Goal: Obtain resource: Download file/media

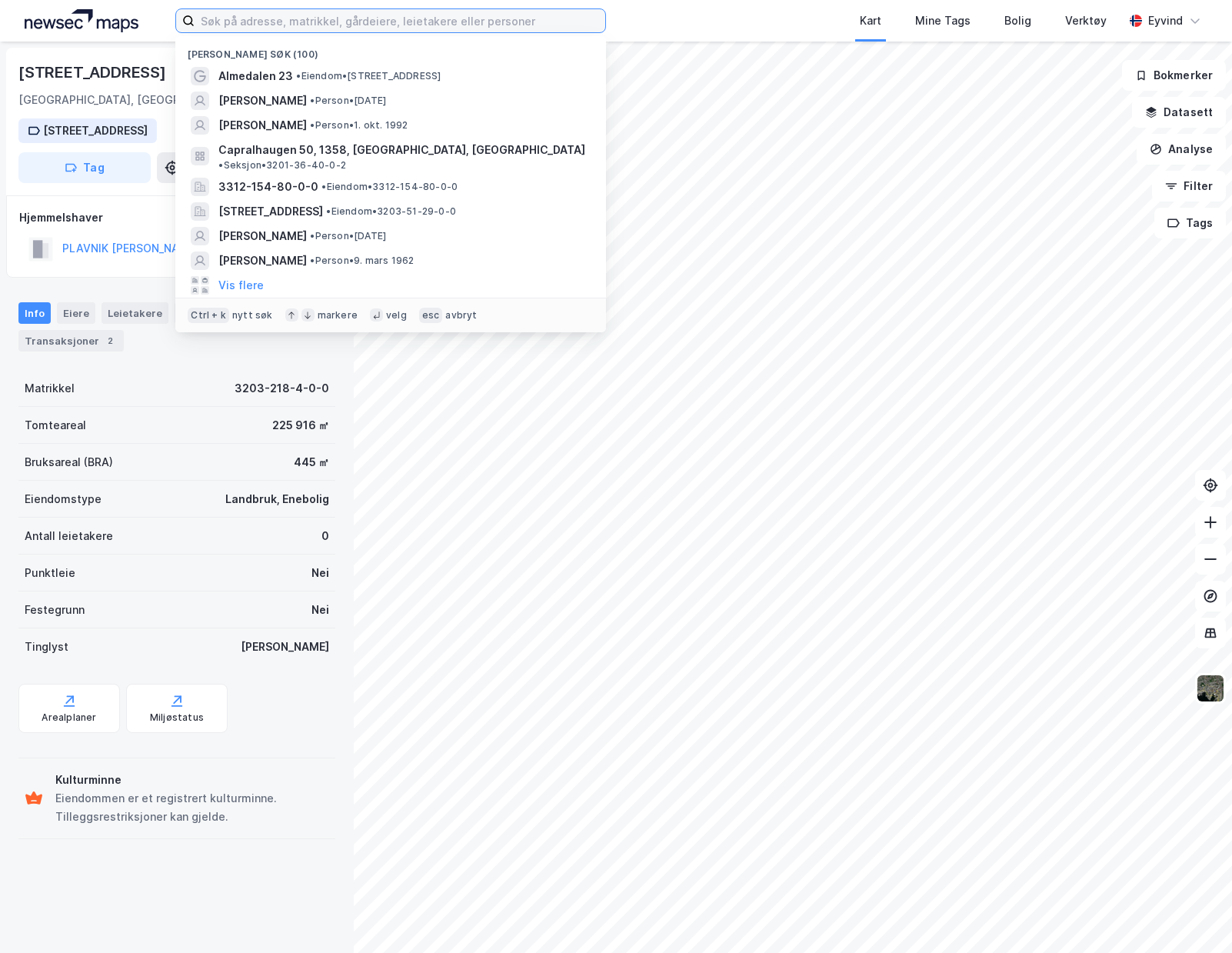
click at [229, 27] on input at bounding box center [400, 21] width 411 height 23
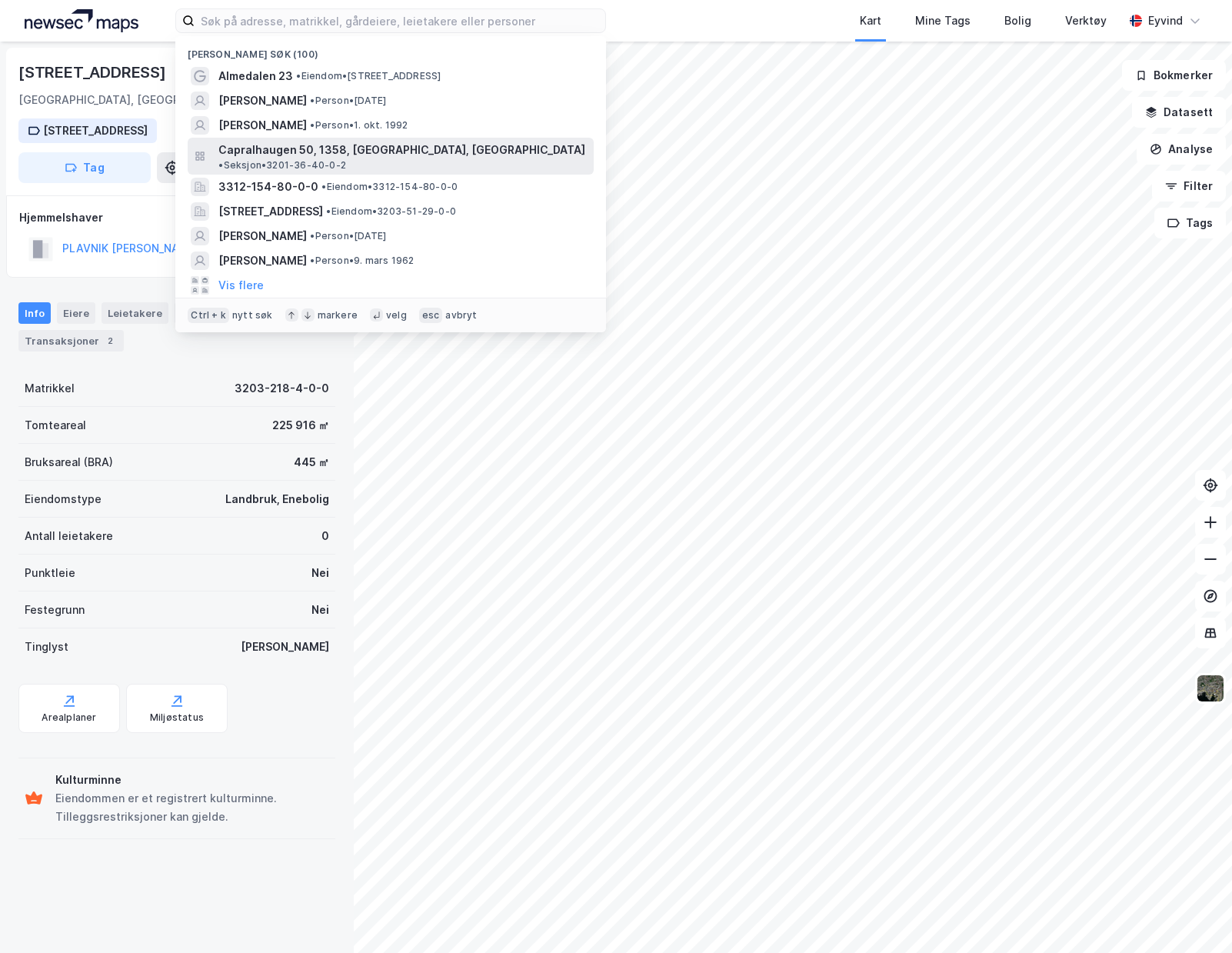
click at [338, 148] on span "Capralhaugen 50, 1358, [GEOGRAPHIC_DATA], [GEOGRAPHIC_DATA]" at bounding box center [401, 150] width 367 height 18
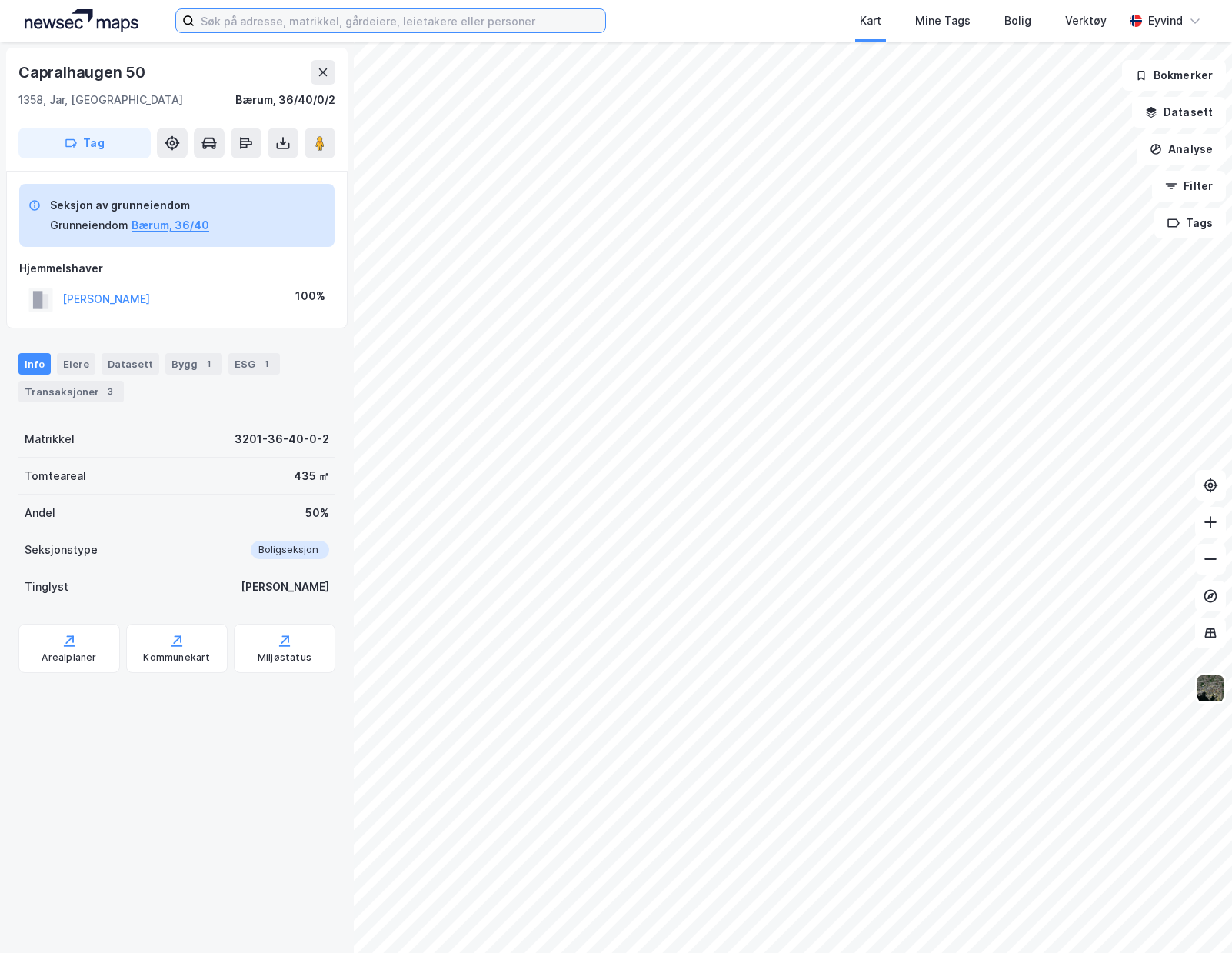
click at [340, 14] on input at bounding box center [400, 21] width 411 height 23
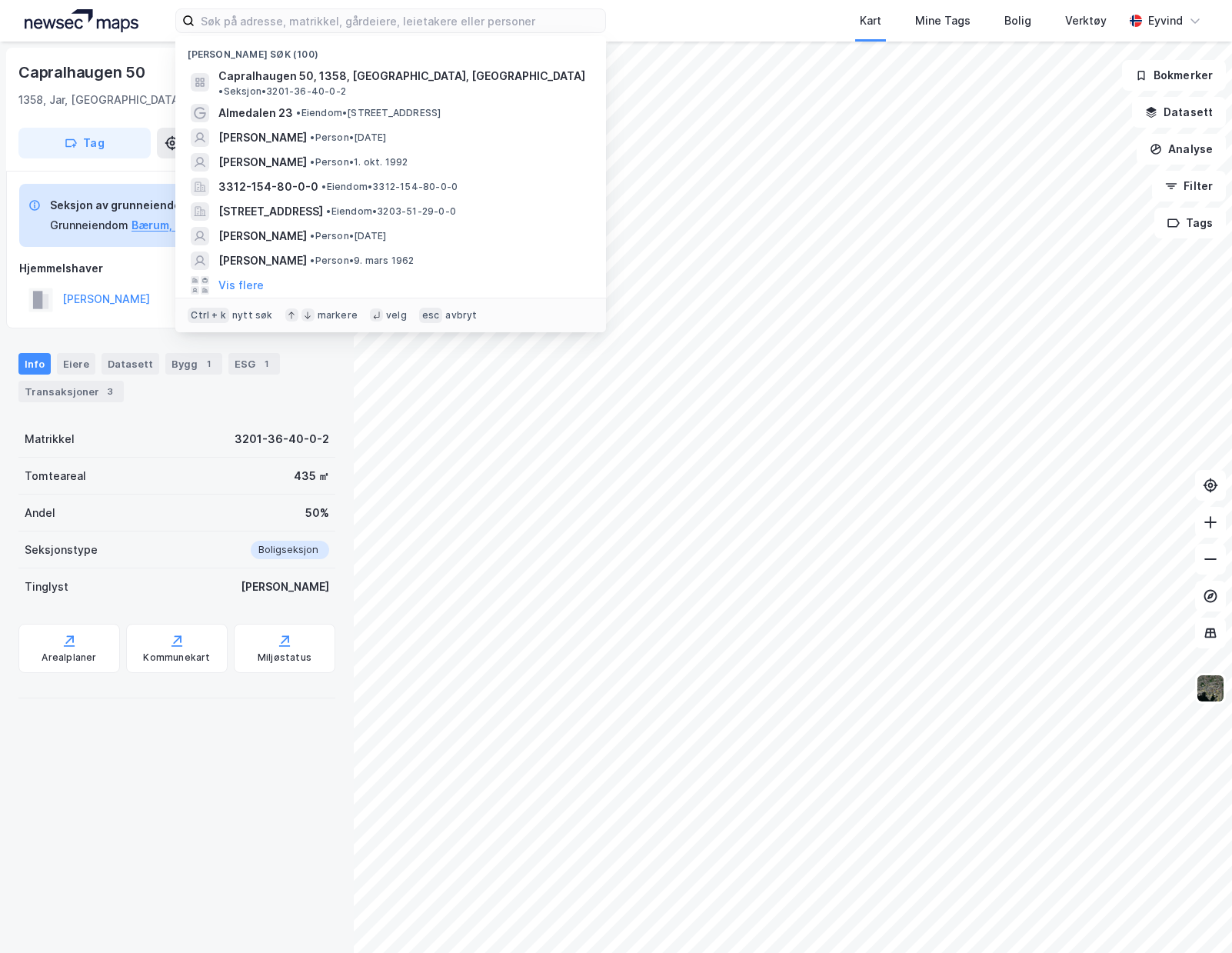
click at [149, 278] on div "Hjemmelshaver [PERSON_NAME] 100%" at bounding box center [177, 287] width 315 height 56
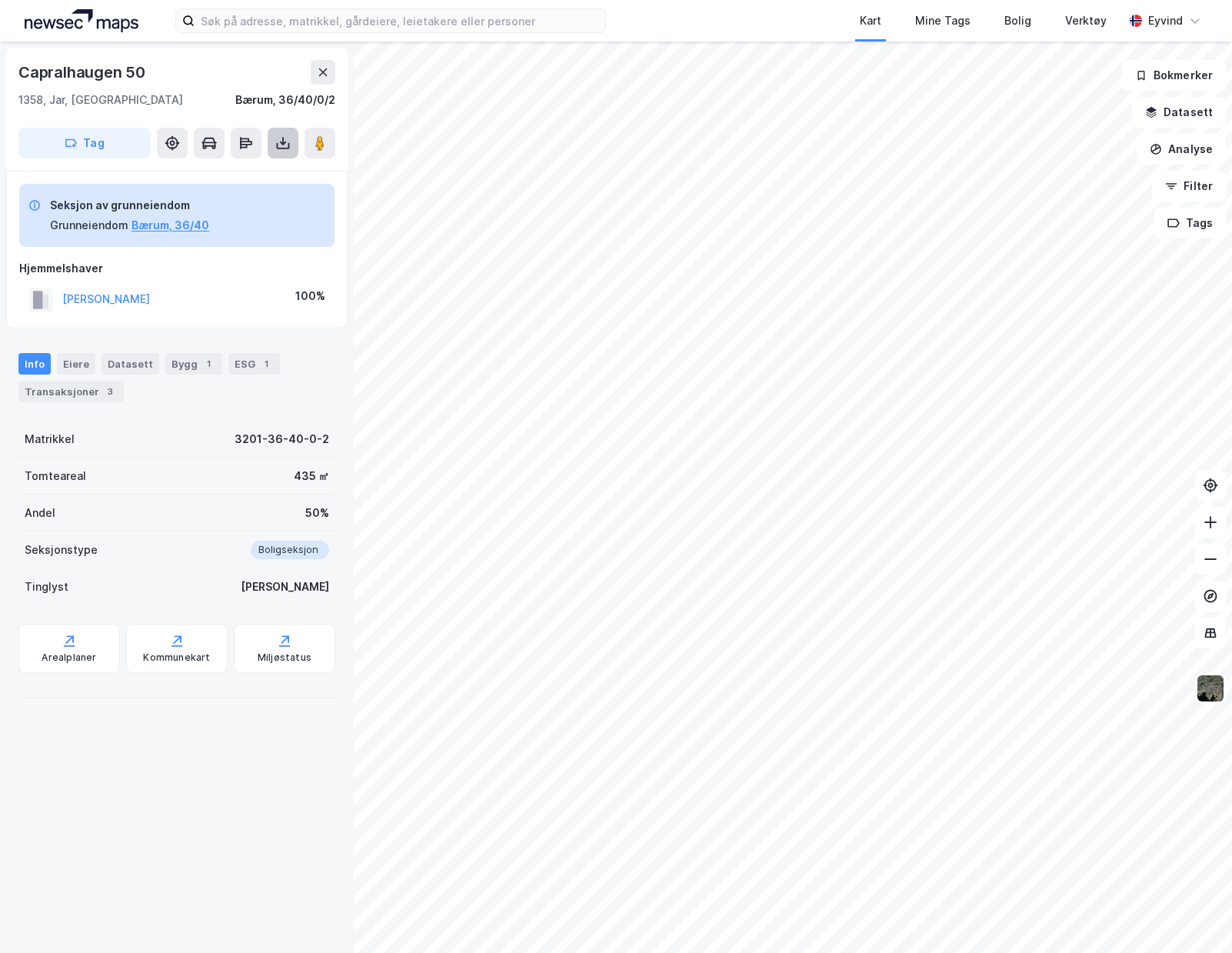
click at [271, 150] on button at bounding box center [283, 143] width 31 height 31
click at [278, 177] on div "Last ned grunnbok" at bounding box center [216, 173] width 164 height 24
